Goal: Complete application form

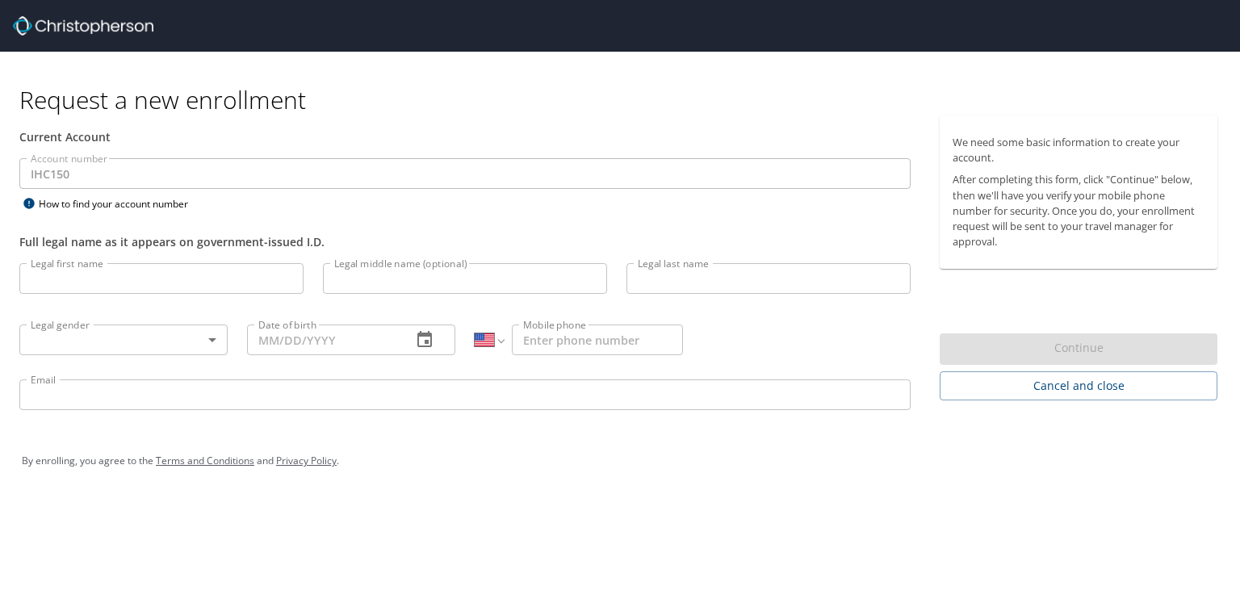
select select "US"
click at [99, 283] on input "Legal first name" at bounding box center [161, 278] width 284 height 31
type input "Calliope"
type input "Pissare"
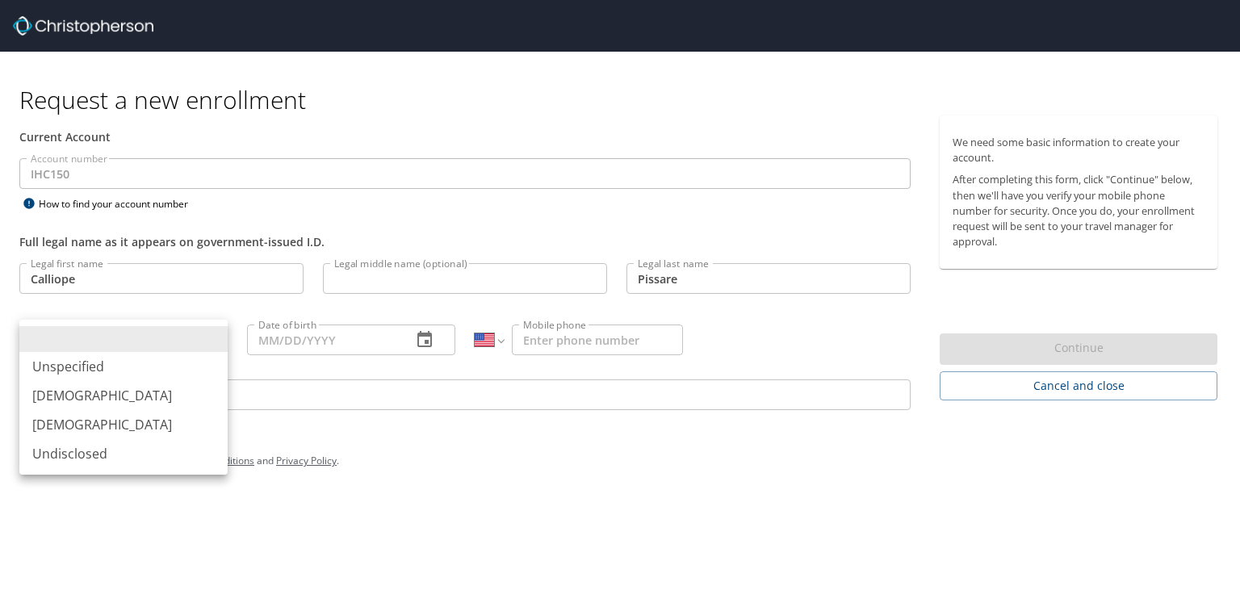
click at [219, 336] on body "Request a new enrollment Current Account Account number IHC150 Account number H…" at bounding box center [620, 301] width 1240 height 603
click at [87, 418] on li "Female" at bounding box center [123, 424] width 208 height 29
type input "Female"
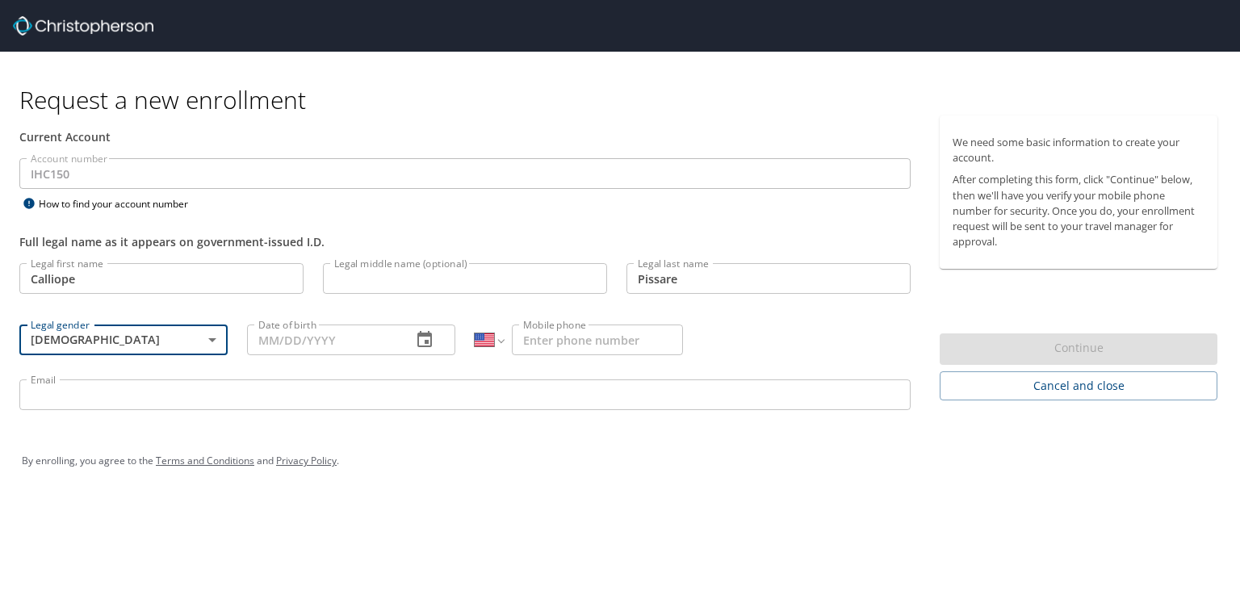
click at [336, 325] on input "Date of birth" at bounding box center [323, 339] width 152 height 31
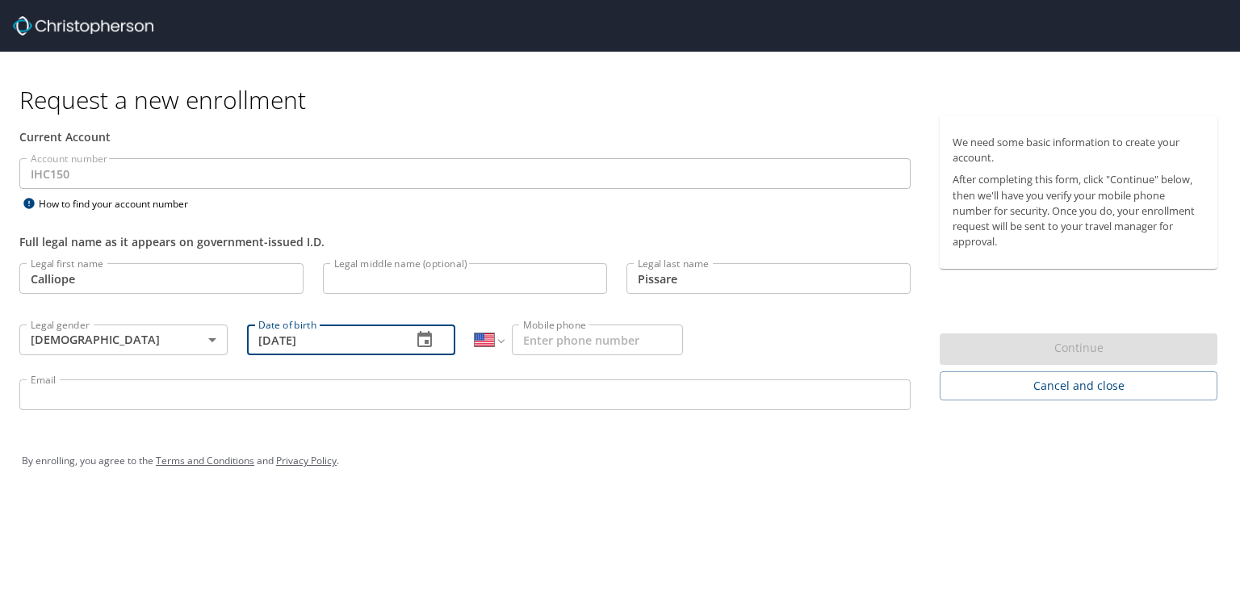
type input "05/19/1979"
click at [536, 333] on input "Mobile phone" at bounding box center [597, 339] width 171 height 31
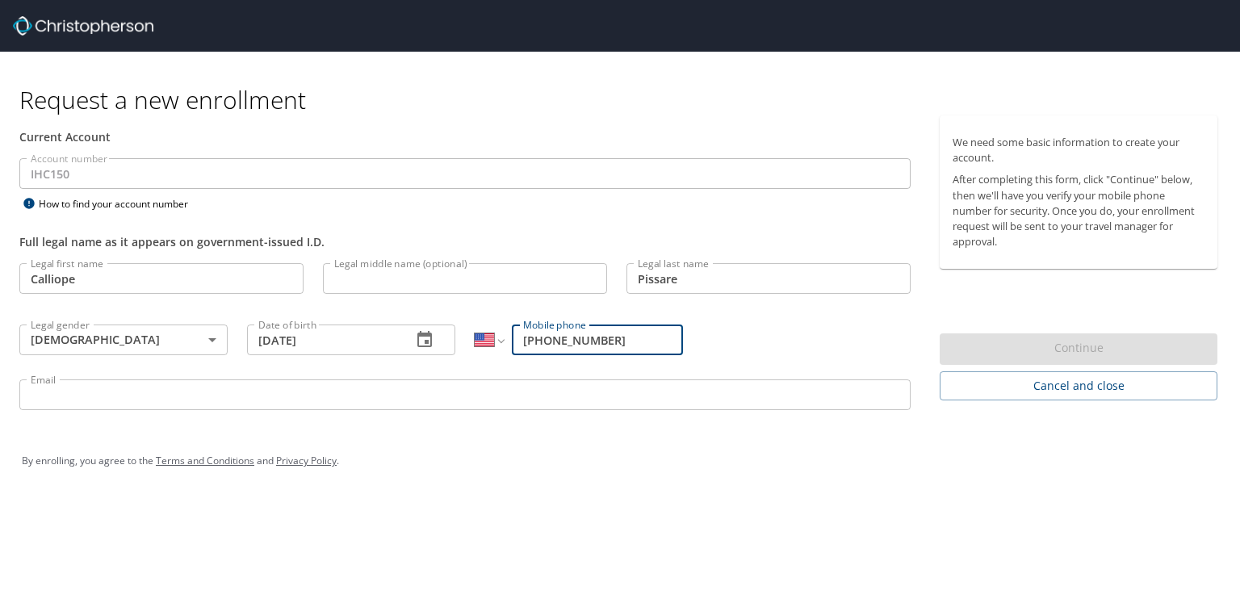
type input "(720) 320-8029"
click at [181, 403] on input "Email" at bounding box center [464, 394] width 891 height 31
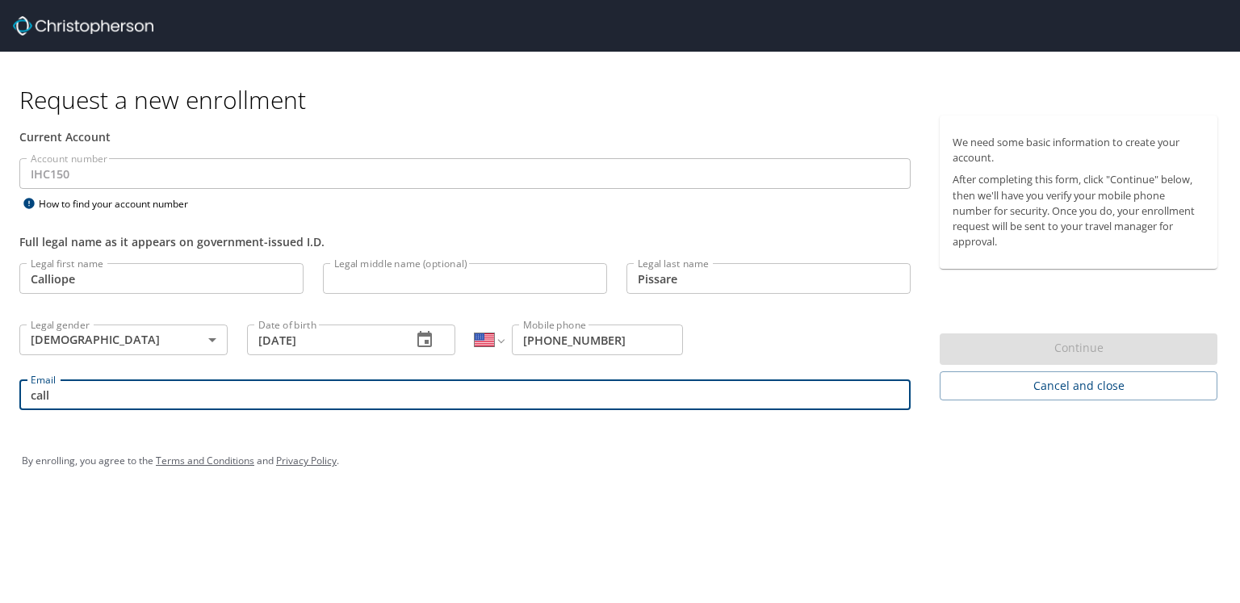
type input "calliope.pissare@imail.org"
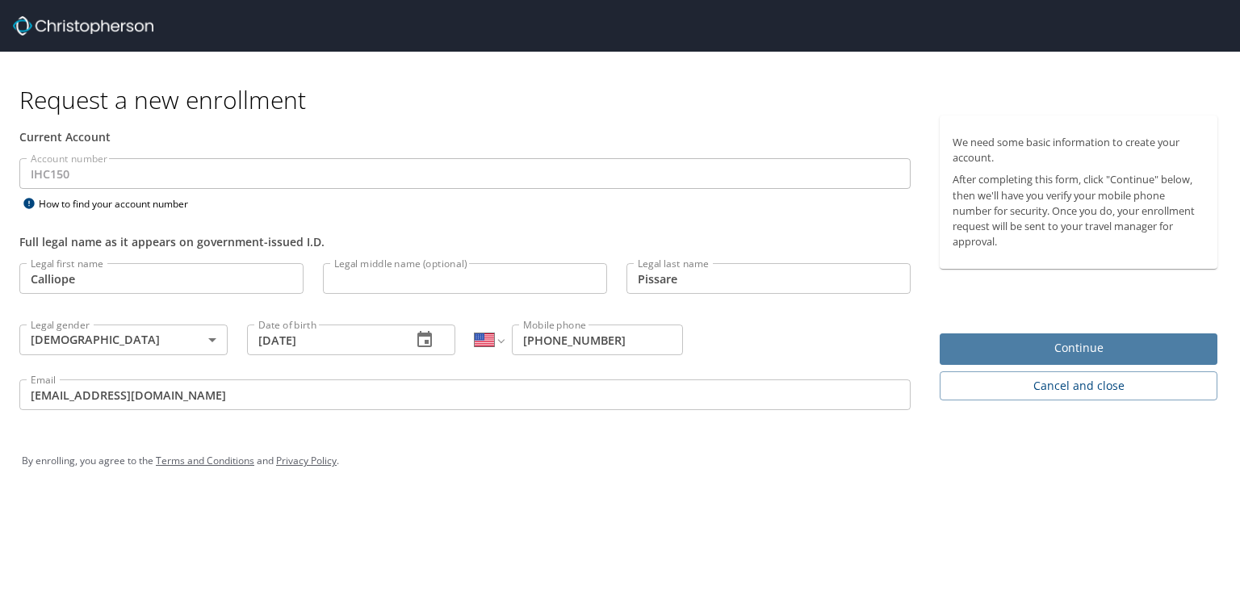
click at [1144, 349] on span "Continue" at bounding box center [1078, 348] width 252 height 20
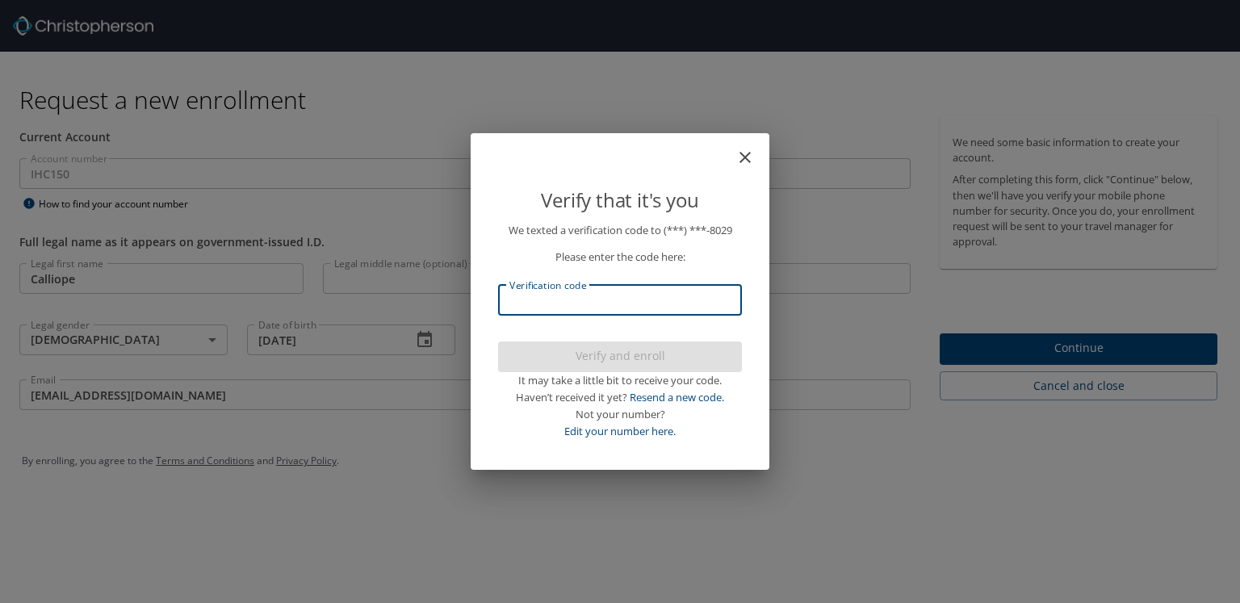
click at [710, 295] on input "Verification code" at bounding box center [620, 300] width 244 height 31
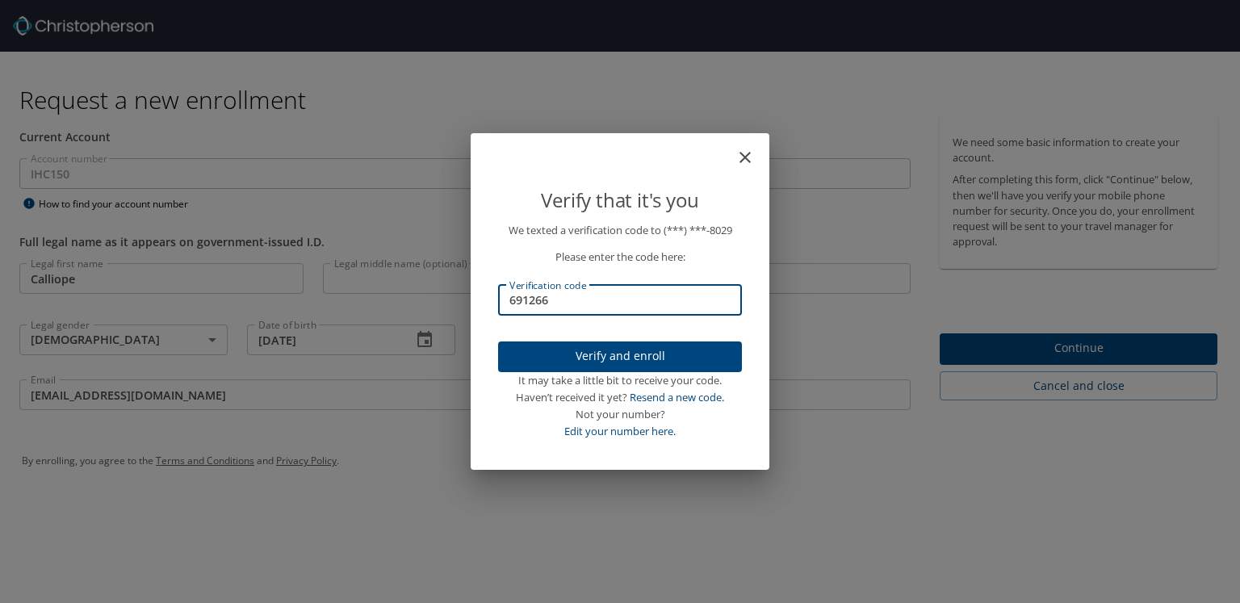
type input "691266"
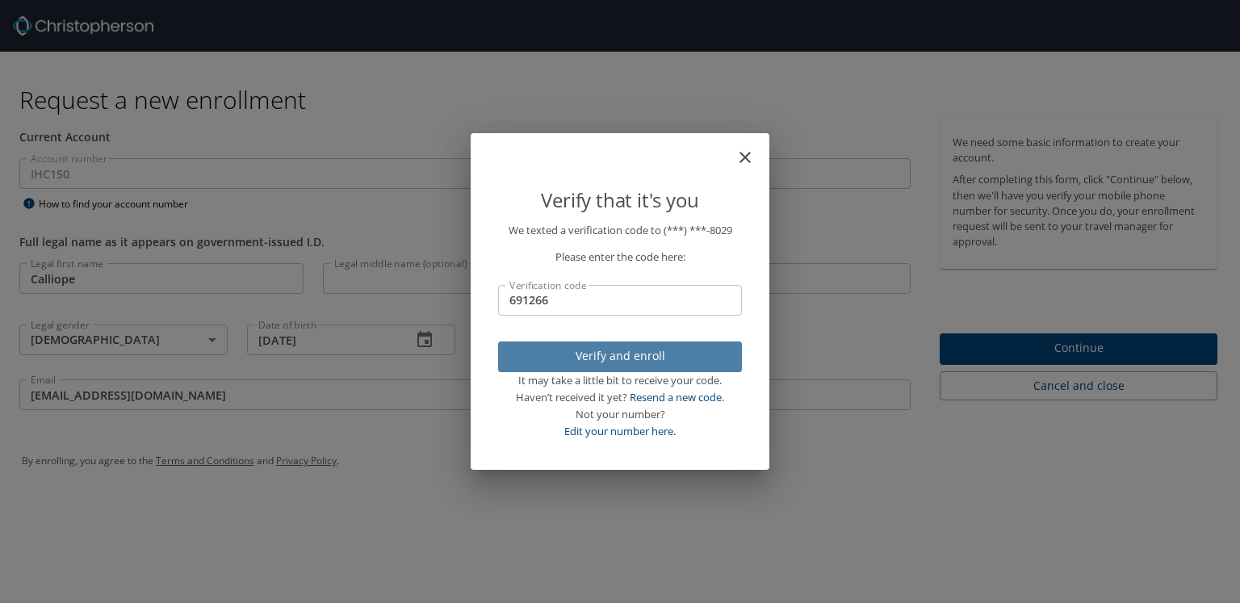
click at [688, 361] on span "Verify and enroll" at bounding box center [620, 356] width 218 height 20
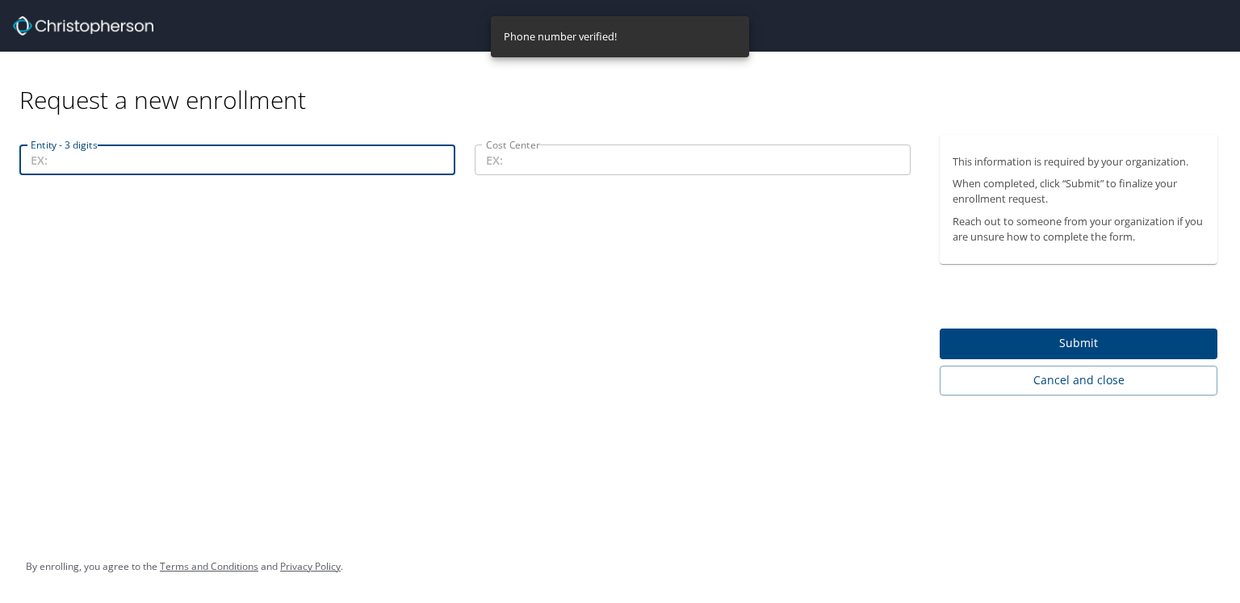
click at [178, 172] on input "Entity - 3 digits" at bounding box center [237, 159] width 436 height 31
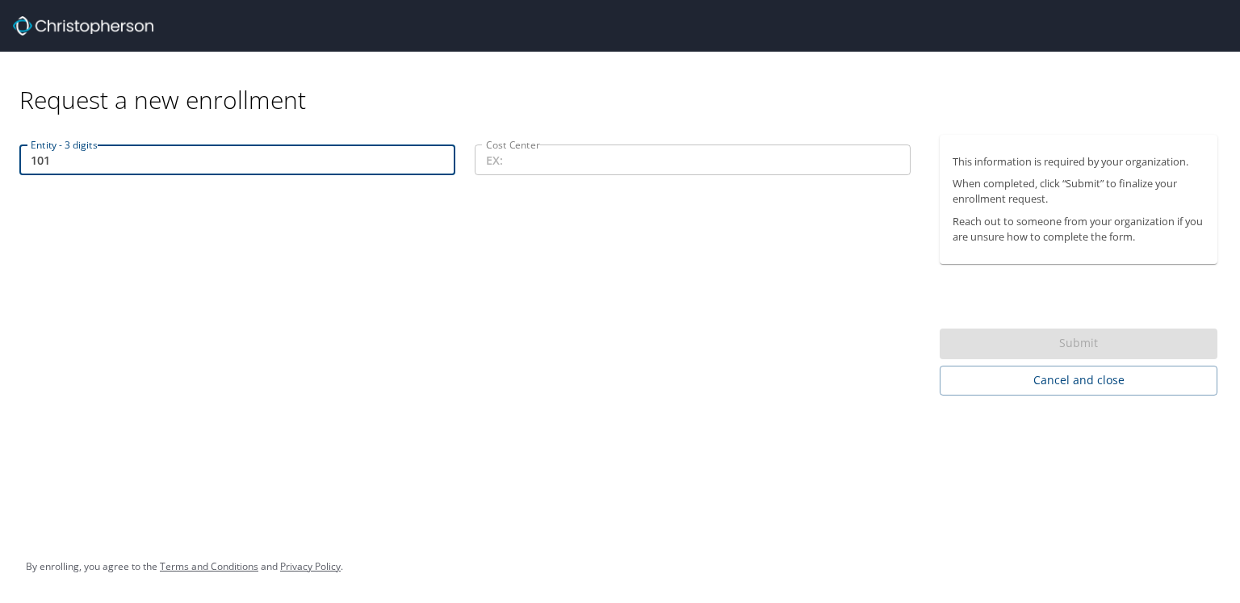
type input "101"
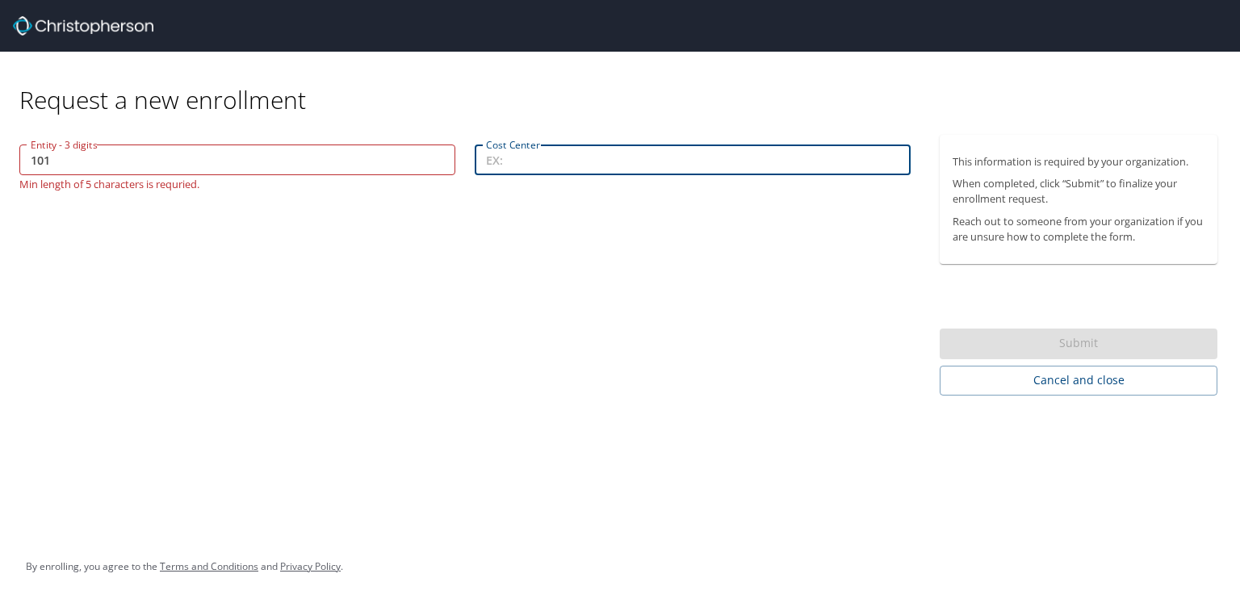
click at [520, 161] on input "Cost Center" at bounding box center [693, 159] width 436 height 31
type input "72001"
click at [696, 303] on div "Entity - 3 digits 101 Entity - 3 digits Min length of 5 characters is requried.…" at bounding box center [465, 265] width 930 height 261
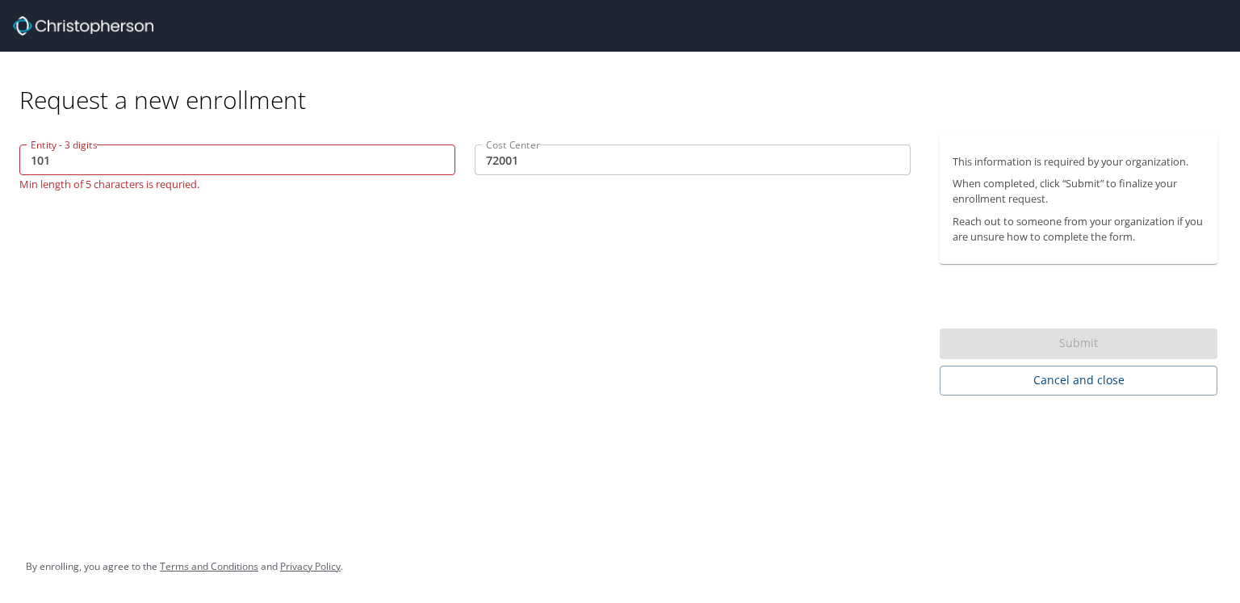
click at [82, 168] on input "101" at bounding box center [237, 159] width 436 height 31
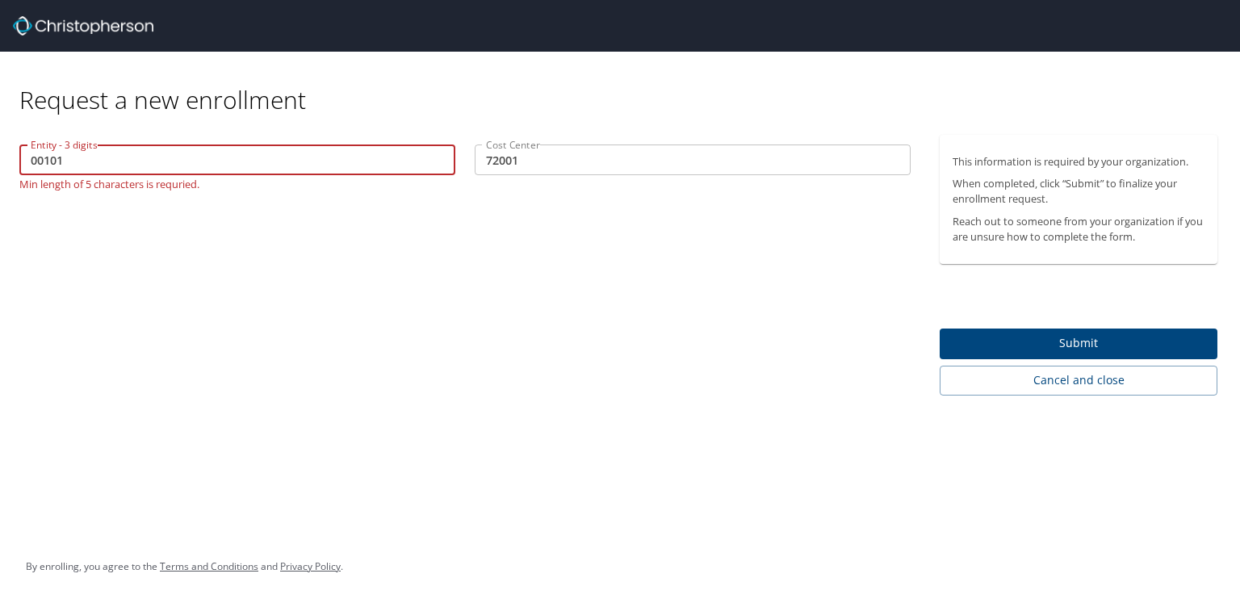
type input "00101"
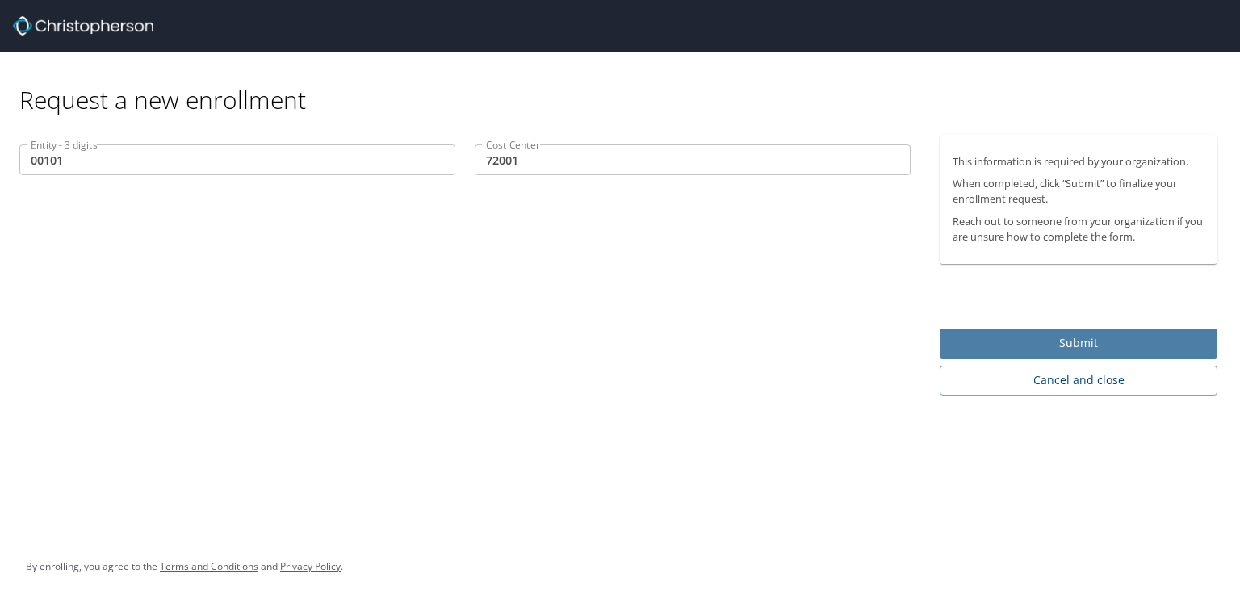
click at [1140, 341] on span "Submit" at bounding box center [1078, 343] width 252 height 20
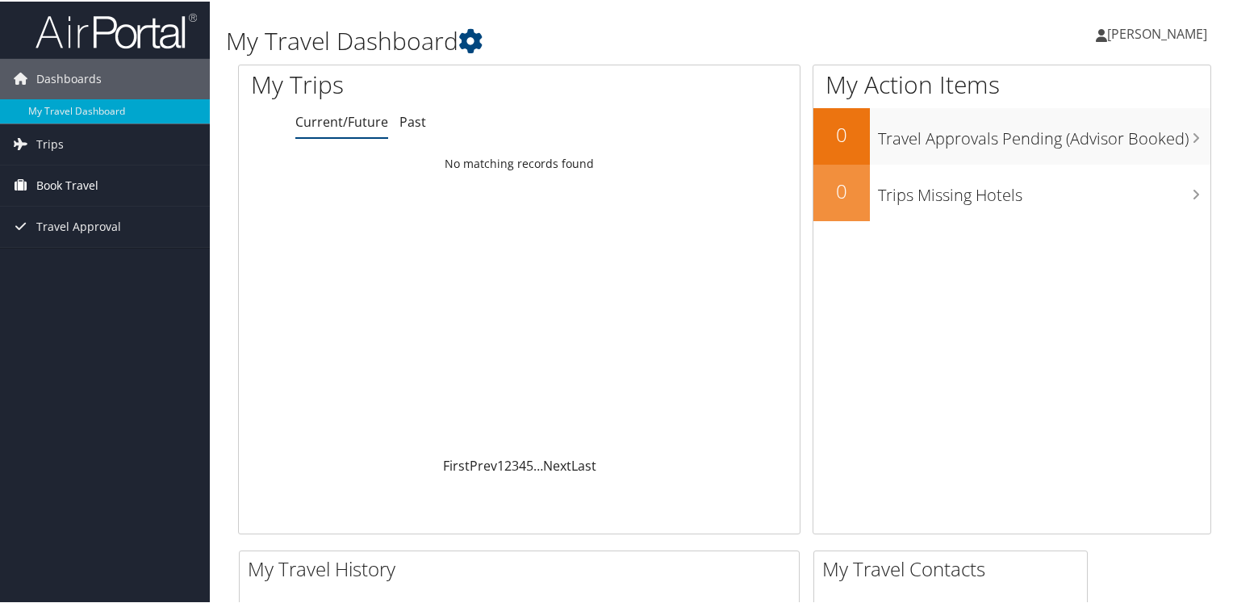
click at [90, 173] on span "Book Travel" at bounding box center [67, 184] width 62 height 40
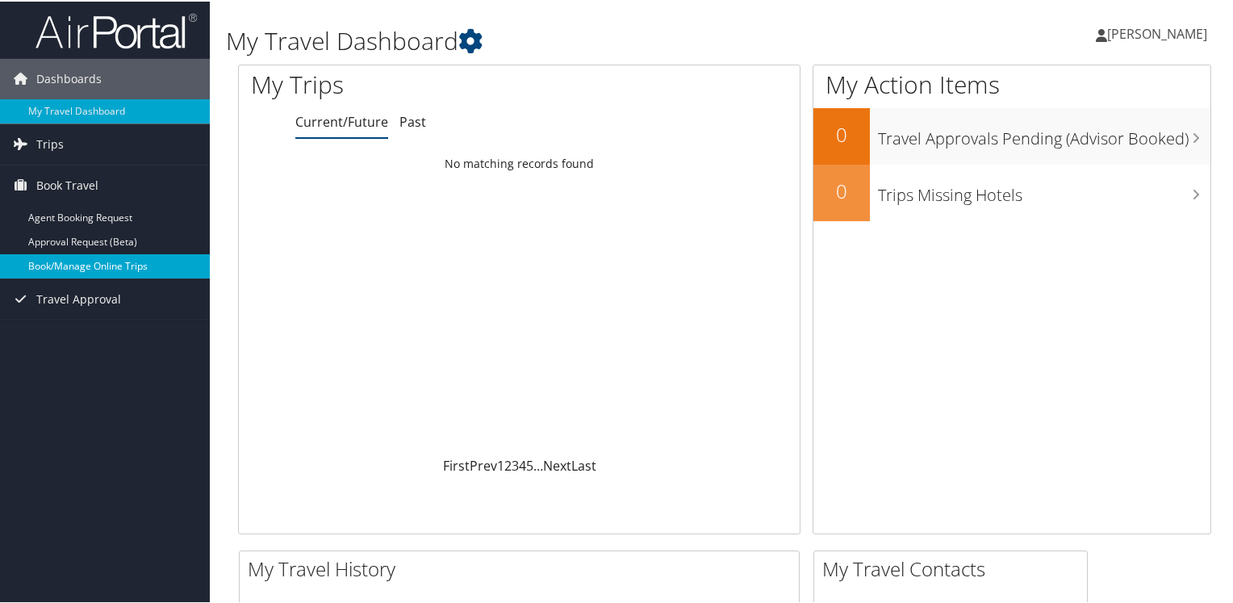
click at [84, 264] on link "Book/Manage Online Trips" at bounding box center [105, 265] width 210 height 24
